Goal: Task Accomplishment & Management: Manage account settings

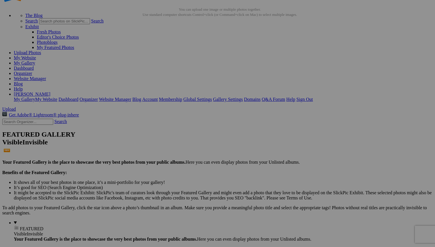
scroll to position [23, 0]
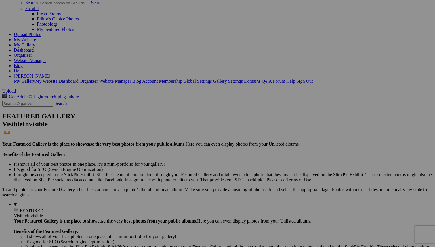
scroll to position [60, 0]
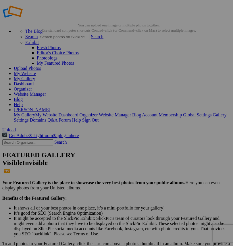
scroll to position [14, 0]
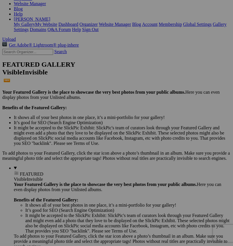
scroll to position [0, 0]
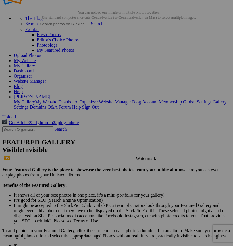
scroll to position [41, 0]
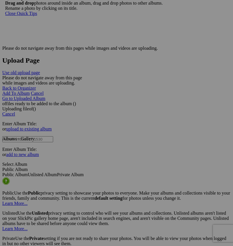
scroll to position [1170, 0]
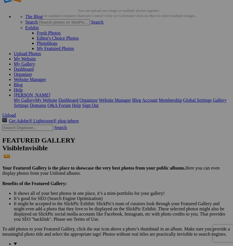
scroll to position [0, 0]
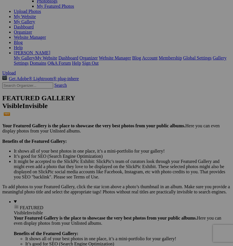
scroll to position [65, 0]
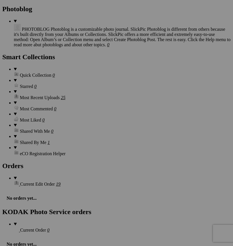
scroll to position [735, 0]
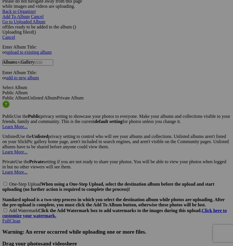
scroll to position [1170, 0]
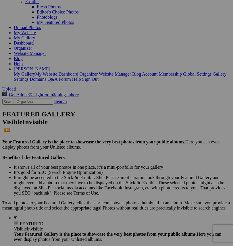
scroll to position [49, 0]
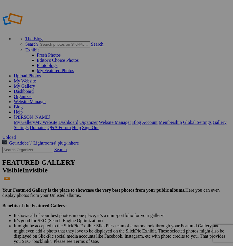
type input "Homepage Portfolio"
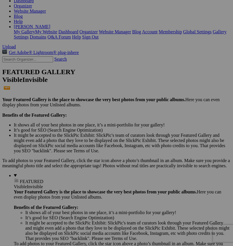
scroll to position [100, 0]
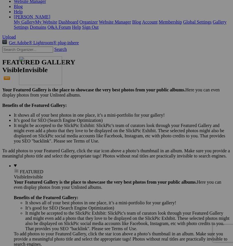
drag, startPoint x: 116, startPoint y: 223, endPoint x: 101, endPoint y: 107, distance: 116.7
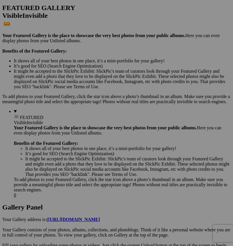
scroll to position [180, 0]
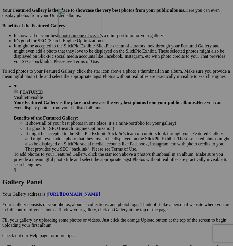
drag, startPoint x: 115, startPoint y: 217, endPoint x: 141, endPoint y: 59, distance: 160.0
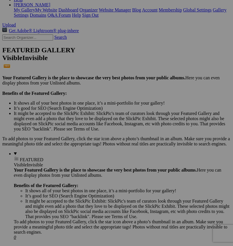
scroll to position [117, 0]
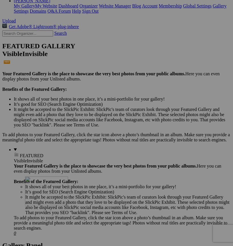
drag, startPoint x: 112, startPoint y: 65, endPoint x: 108, endPoint y: 227, distance: 161.8
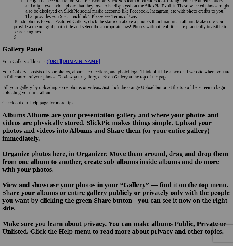
scroll to position [319, 0]
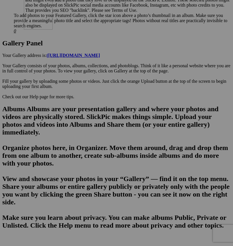
drag, startPoint x: 116, startPoint y: 164, endPoint x: 106, endPoint y: 30, distance: 134.5
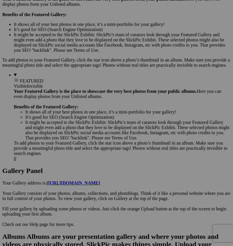
scroll to position [187, 0]
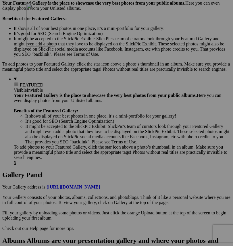
drag, startPoint x: 109, startPoint y: 146, endPoint x: 109, endPoint y: 46, distance: 100.5
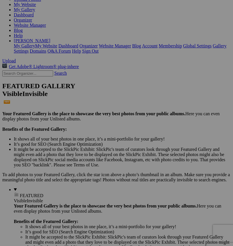
scroll to position [73, 0]
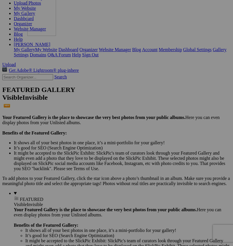
drag, startPoint x: 112, startPoint y: 181, endPoint x: 109, endPoint y: 38, distance: 142.8
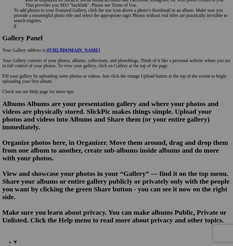
scroll to position [388, 0]
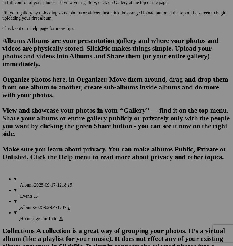
drag, startPoint x: 112, startPoint y: 158, endPoint x: 135, endPoint y: 12, distance: 147.2
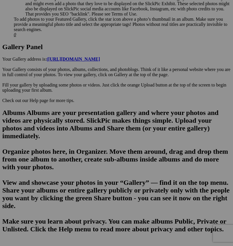
scroll to position [255, 0]
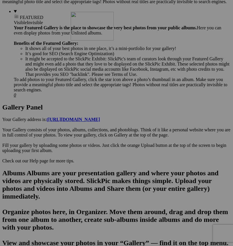
drag, startPoint x: 164, startPoint y: 140, endPoint x: 153, endPoint y: 60, distance: 80.8
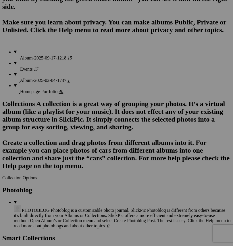
scroll to position [557, 0]
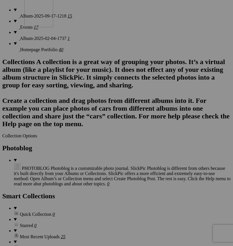
drag, startPoint x: 114, startPoint y: 141, endPoint x: 107, endPoint y: 34, distance: 107.3
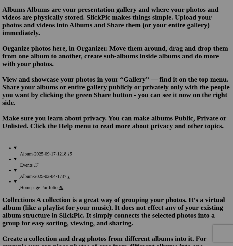
scroll to position [394, 0]
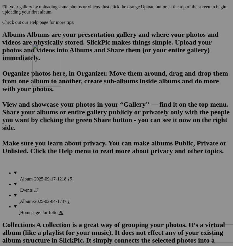
drag, startPoint x: 112, startPoint y: 222, endPoint x: 115, endPoint y: 94, distance: 127.8
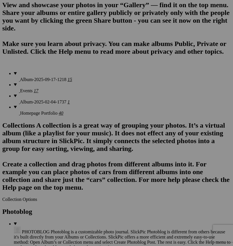
scroll to position [509, 0]
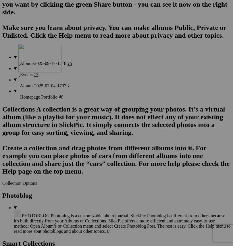
drag, startPoint x: 106, startPoint y: 181, endPoint x: 101, endPoint y: 94, distance: 86.5
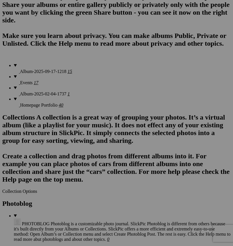
scroll to position [534, 0]
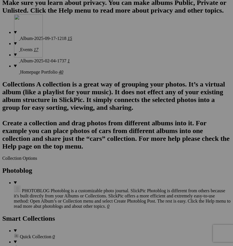
drag, startPoint x: 167, startPoint y: 228, endPoint x: 97, endPoint y: 64, distance: 177.9
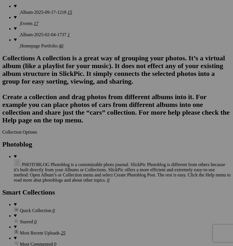
scroll to position [563, 0]
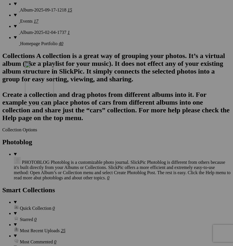
drag, startPoint x: 114, startPoint y: 198, endPoint x: 101, endPoint y: 107, distance: 91.8
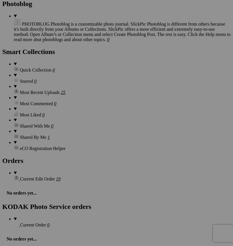
scroll to position [684, 0]
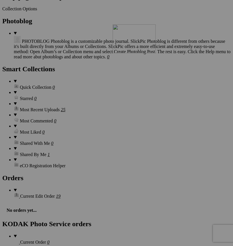
drag, startPoint x: 118, startPoint y: 219, endPoint x: 196, endPoint y: 74, distance: 164.7
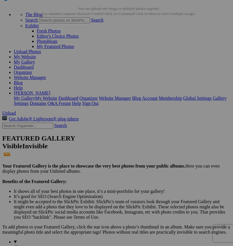
scroll to position [25, 0]
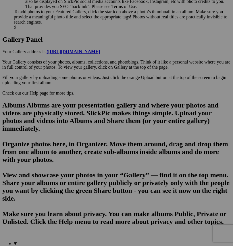
scroll to position [328, 0]
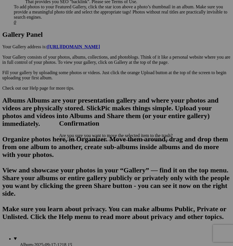
click at [79, 162] on span "Yes" at bounding box center [75, 161] width 7 height 5
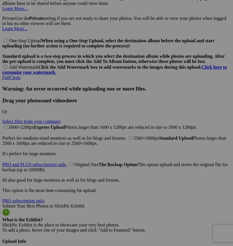
scroll to position [1317, 0]
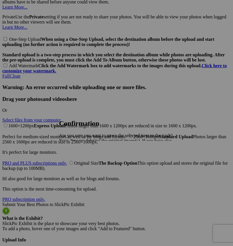
click at [79, 162] on span "Yes" at bounding box center [75, 161] width 7 height 5
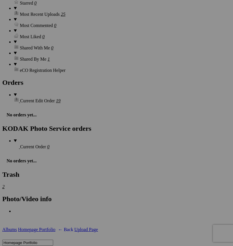
scroll to position [817, 0]
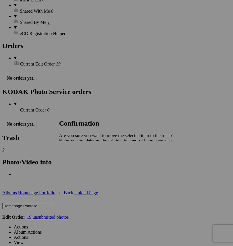
click at [79, 161] on span "Yes" at bounding box center [75, 161] width 7 height 5
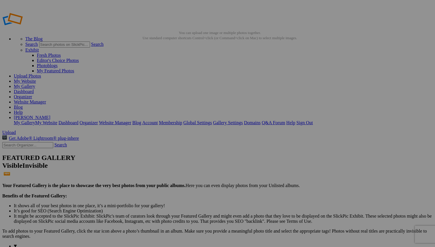
scroll to position [18, 0]
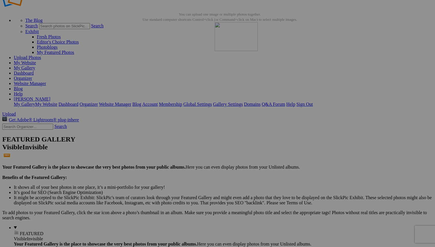
drag, startPoint x: 366, startPoint y: 80, endPoint x: 298, endPoint y: 72, distance: 68.7
drag, startPoint x: 217, startPoint y: 220, endPoint x: 86, endPoint y: 129, distance: 159.8
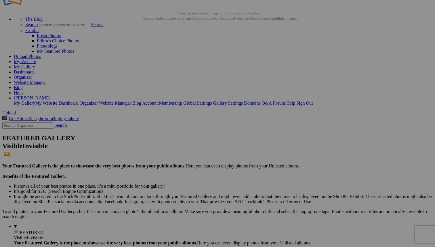
scroll to position [15, 0]
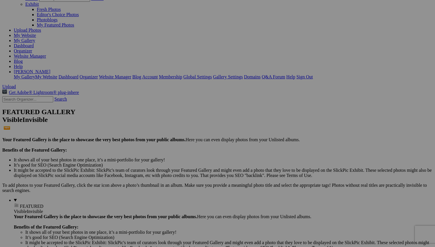
scroll to position [43, 0]
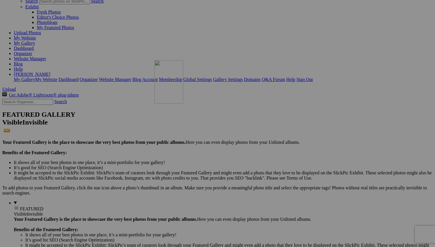
drag, startPoint x: 372, startPoint y: 122, endPoint x: 239, endPoint y: 101, distance: 134.3
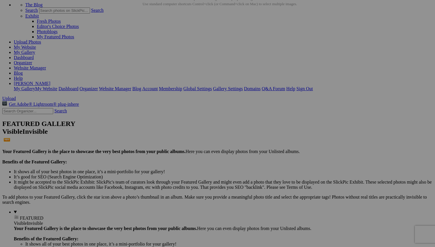
scroll to position [29, 0]
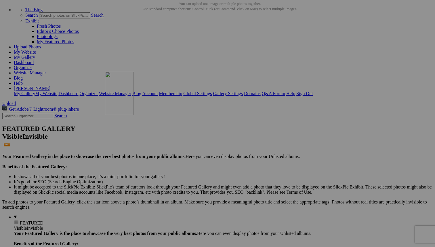
drag, startPoint x: 208, startPoint y: 217, endPoint x: 189, endPoint y: 116, distance: 103.3
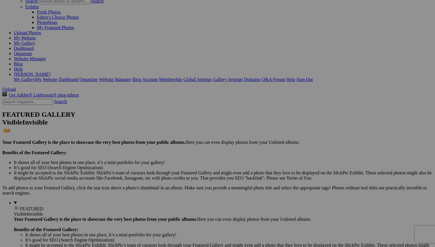
scroll to position [44, 0]
drag, startPoint x: 367, startPoint y: 197, endPoint x: 357, endPoint y: 26, distance: 170.9
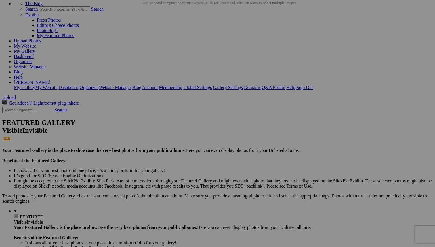
scroll to position [0, 0]
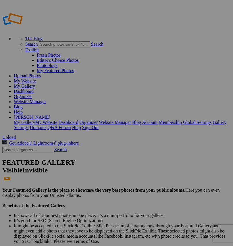
type input "Homepage Portfolio"
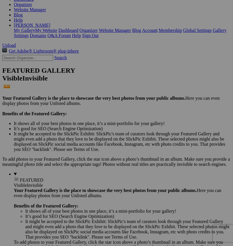
scroll to position [117, 0]
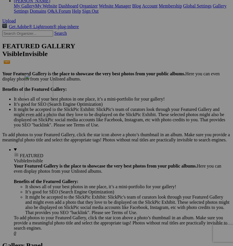
drag, startPoint x: 112, startPoint y: 206, endPoint x: 99, endPoint y: 114, distance: 92.7
drag, startPoint x: 168, startPoint y: 127, endPoint x: 86, endPoint y: 184, distance: 100.0
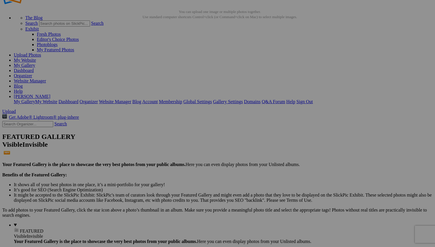
scroll to position [15, 0]
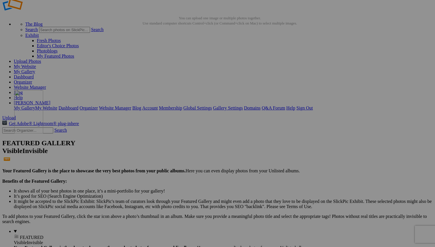
drag, startPoint x: 269, startPoint y: 144, endPoint x: 93, endPoint y: 128, distance: 176.9
drag, startPoint x: 163, startPoint y: 143, endPoint x: 275, endPoint y: 122, distance: 114.7
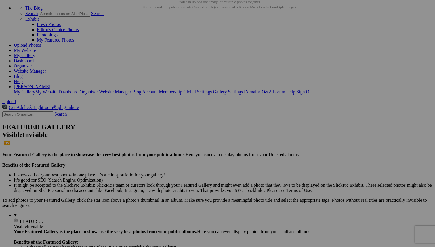
scroll to position [35, 0]
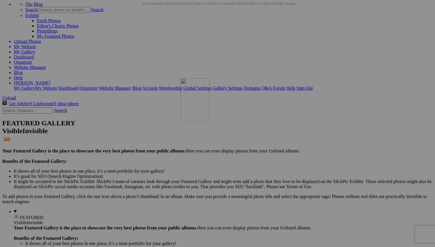
drag, startPoint x: 263, startPoint y: 212, endPoint x: 263, endPoint y: 128, distance: 83.8
drag, startPoint x: 314, startPoint y: 125, endPoint x: 198, endPoint y: 183, distance: 129.5
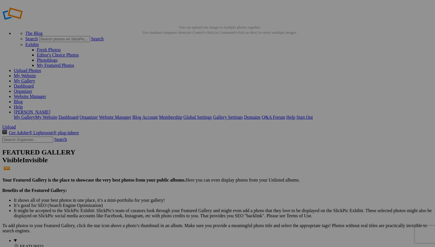
scroll to position [4, 0]
drag, startPoint x: 319, startPoint y: 85, endPoint x: 242, endPoint y: 65, distance: 79.3
drag, startPoint x: 366, startPoint y: 84, endPoint x: 190, endPoint y: 62, distance: 177.0
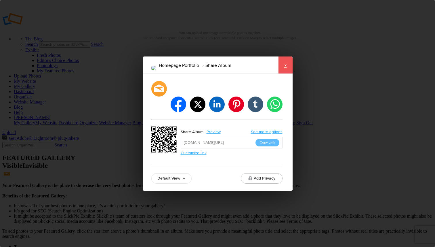
click at [233, 72] on link "×" at bounding box center [285, 64] width 14 height 17
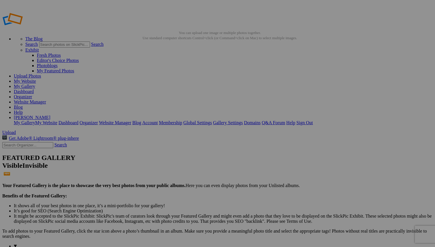
scroll to position [28, 0]
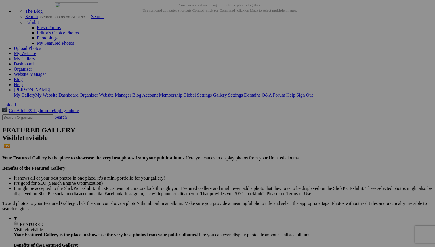
drag, startPoint x: 317, startPoint y: 210, endPoint x: 146, endPoint y: 54, distance: 231.9
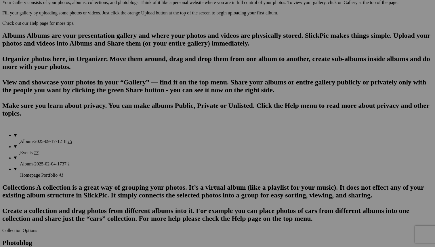
scroll to position [337, 0]
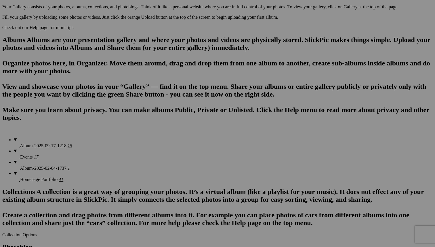
drag, startPoint x: 158, startPoint y: 195, endPoint x: 159, endPoint y: -36, distance: 230.8
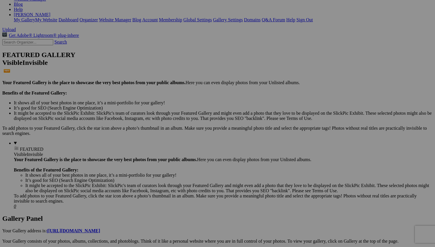
scroll to position [154, 0]
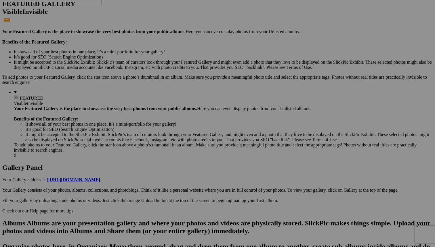
drag, startPoint x: 162, startPoint y: 158, endPoint x: 155, endPoint y: 9, distance: 148.4
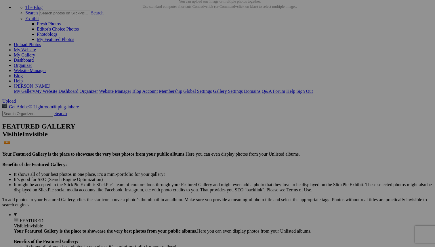
scroll to position [4, 0]
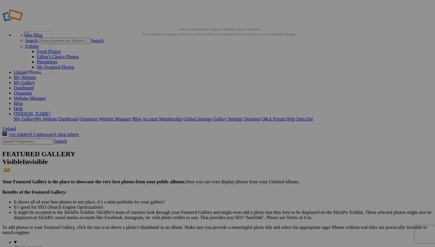
drag, startPoint x: 165, startPoint y: 159, endPoint x: 106, endPoint y: 72, distance: 104.1
drag, startPoint x: 159, startPoint y: 150, endPoint x: 157, endPoint y: 73, distance: 76.3
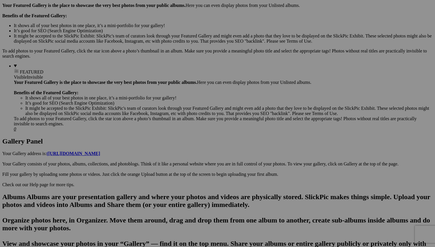
scroll to position [353, 0]
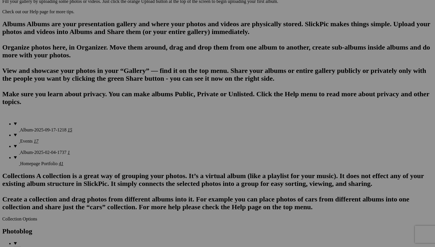
drag, startPoint x: 267, startPoint y: 184, endPoint x: 204, endPoint y: -30, distance: 223.0
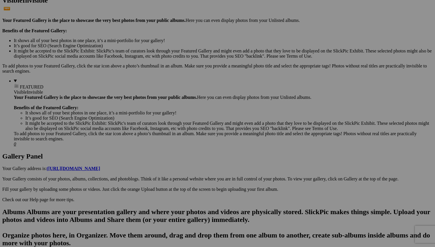
scroll to position [156, 0]
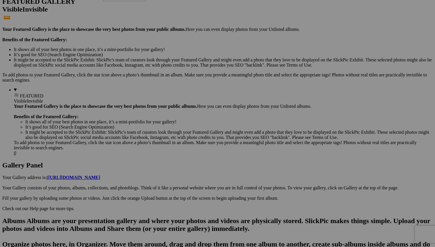
drag, startPoint x: 207, startPoint y: 158, endPoint x: 186, endPoint y: 23, distance: 136.3
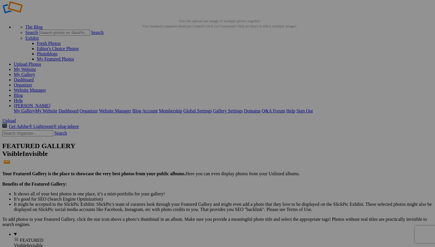
scroll to position [9, 0]
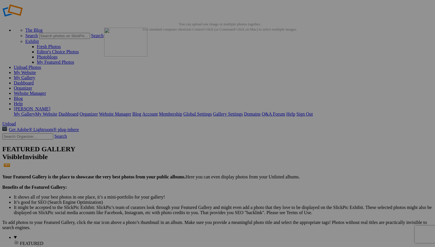
drag, startPoint x: 216, startPoint y: 156, endPoint x: 192, endPoint y: 63, distance: 96.0
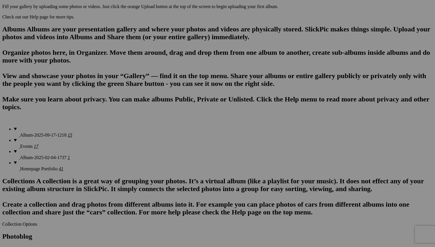
scroll to position [353, 0]
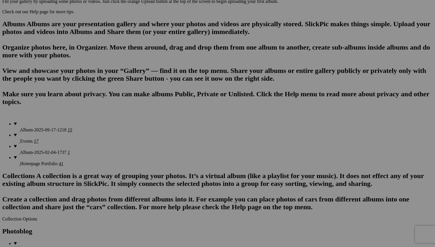
drag, startPoint x: 167, startPoint y: 178, endPoint x: 147, endPoint y: -36, distance: 215.4
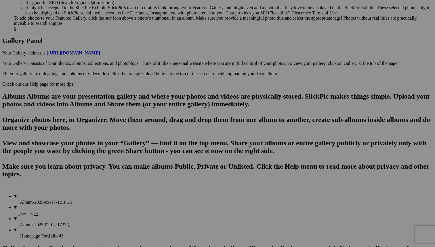
scroll to position [149, 0]
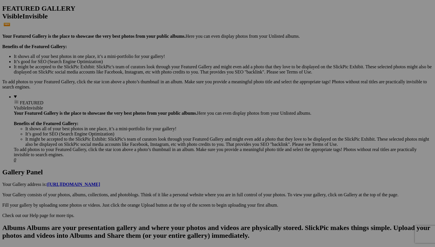
drag, startPoint x: 163, startPoint y: 166, endPoint x: 158, endPoint y: -2, distance: 167.6
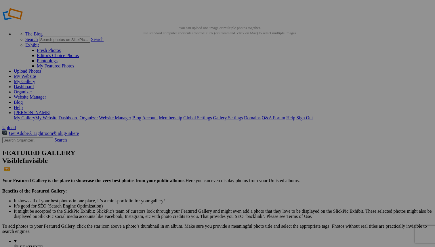
scroll to position [0, 0]
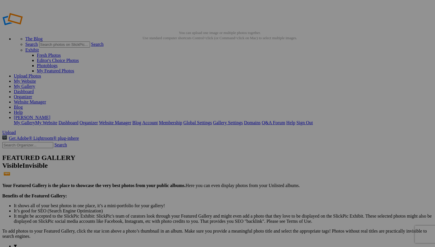
drag, startPoint x: 161, startPoint y: 159, endPoint x: 145, endPoint y: 80, distance: 80.3
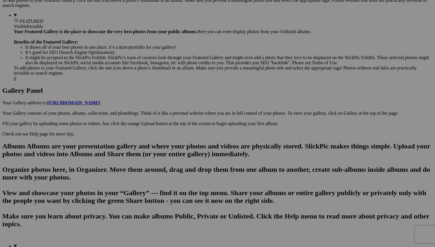
scroll to position [253, 0]
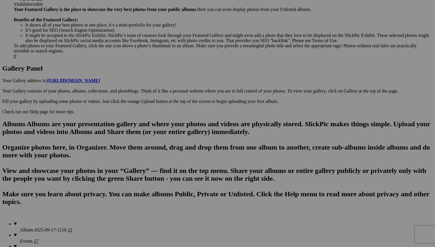
click at [179, 161] on span "Yes" at bounding box center [176, 161] width 7 height 5
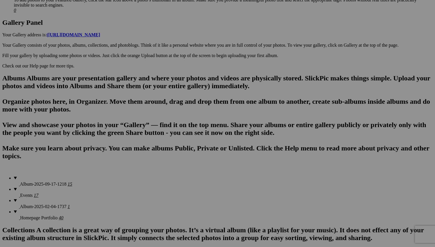
scroll to position [353, 0]
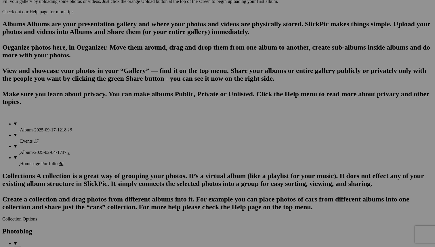
click at [179, 161] on link "Yes" at bounding box center [176, 161] width 7 height 5
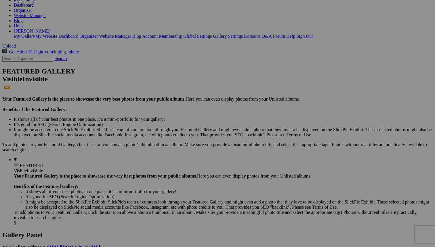
scroll to position [81, 0]
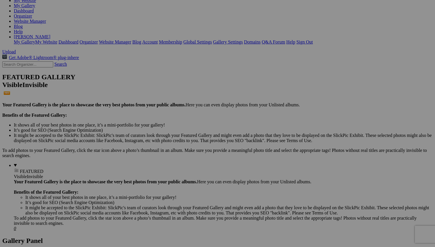
click at [179, 160] on span "Yes" at bounding box center [176, 161] width 7 height 5
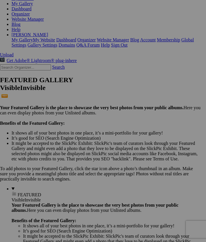
scroll to position [0, 71]
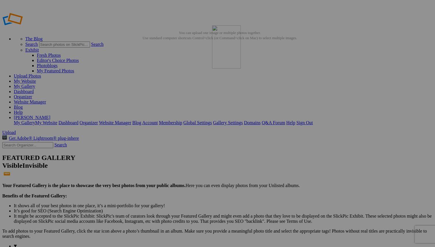
drag, startPoint x: 166, startPoint y: 85, endPoint x: 295, endPoint y: 67, distance: 129.9
click at [179, 161] on span "Yes" at bounding box center [176, 161] width 7 height 5
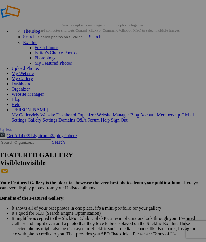
scroll to position [8, 71]
drag, startPoint x: 95, startPoint y: 106, endPoint x: 101, endPoint y: 147, distance: 41.3
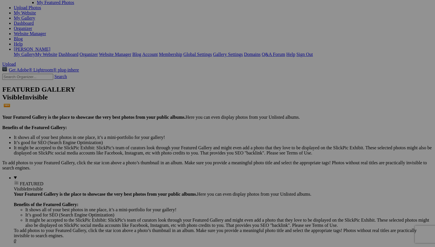
scroll to position [0, 0]
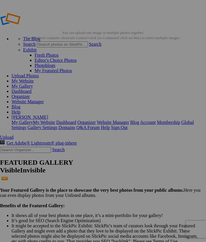
scroll to position [0, 20]
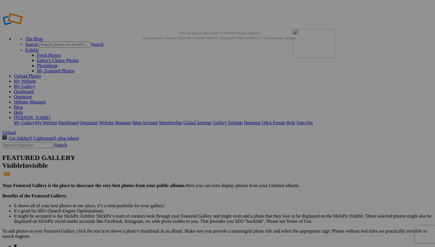
drag, startPoint x: 217, startPoint y: 87, endPoint x: 365, endPoint y: 69, distance: 148.5
drag, startPoint x: 161, startPoint y: 83, endPoint x: 258, endPoint y: 212, distance: 161.1
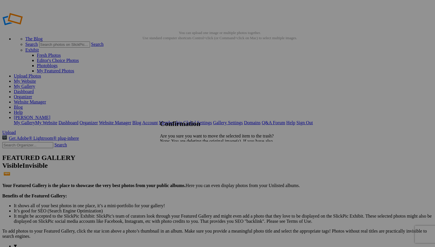
click at [179, 162] on span "Yes" at bounding box center [176, 161] width 7 height 5
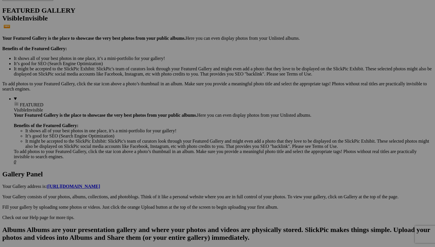
scroll to position [183, 0]
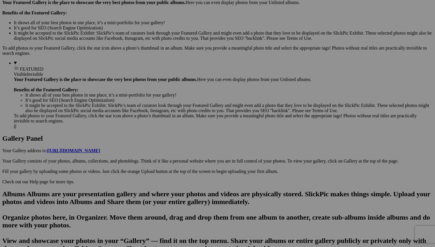
click at [179, 161] on span "Yes" at bounding box center [176, 161] width 7 height 5
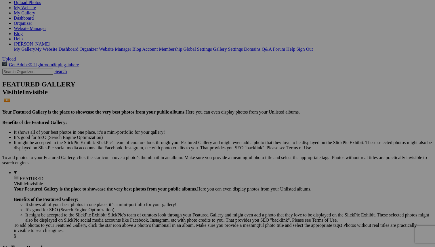
scroll to position [0, 0]
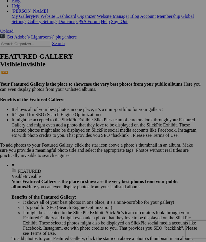
scroll to position [106, 71]
drag, startPoint x: 151, startPoint y: 26, endPoint x: 155, endPoint y: 151, distance: 124.7
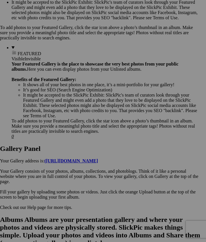
scroll to position [231, 71]
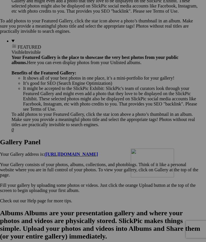
drag, startPoint x: 100, startPoint y: 125, endPoint x: 146, endPoint y: 198, distance: 85.9
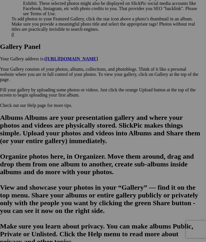
scroll to position [343, 71]
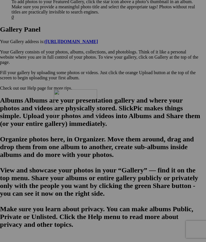
drag, startPoint x: 149, startPoint y: 85, endPoint x: 69, endPoint y: 140, distance: 97.6
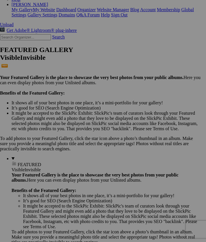
scroll to position [111, 71]
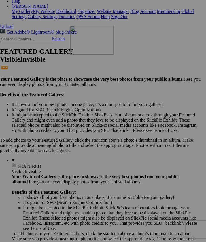
drag, startPoint x: 100, startPoint y: 23, endPoint x: 85, endPoint y: 76, distance: 54.8
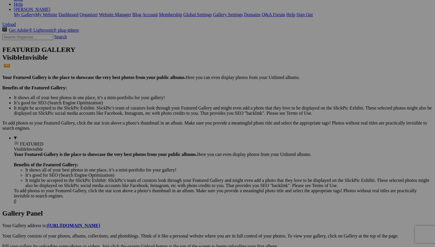
scroll to position [89, 0]
